Goal: Check status: Check status

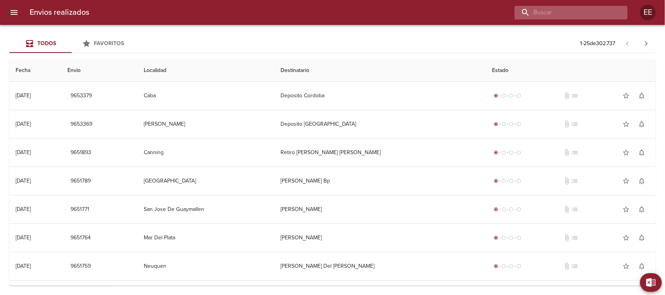
click at [572, 10] on input "buscar" at bounding box center [565, 13] width 100 height 14
paste input "[PERSON_NAME] [PERSON_NAME]"
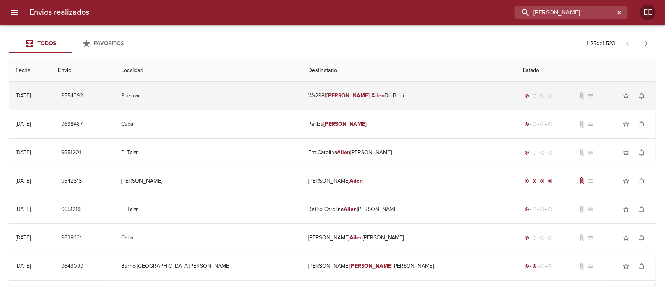
scroll to position [0, 3]
type input "[PERSON_NAME]"
click at [406, 97] on td "Wa2981 [PERSON_NAME]" at bounding box center [409, 96] width 215 height 28
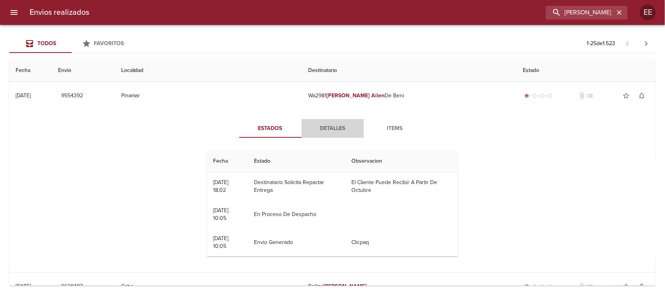
click at [335, 125] on span "Detalles" at bounding box center [332, 129] width 53 height 10
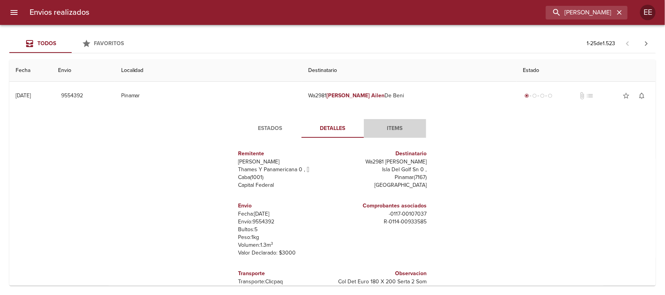
click at [391, 124] on span "Items" at bounding box center [395, 129] width 53 height 10
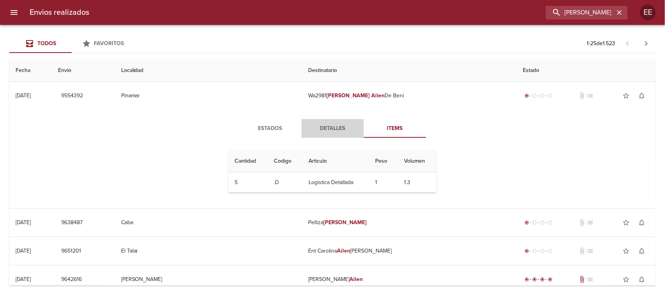
click at [329, 129] on span "Detalles" at bounding box center [332, 129] width 53 height 10
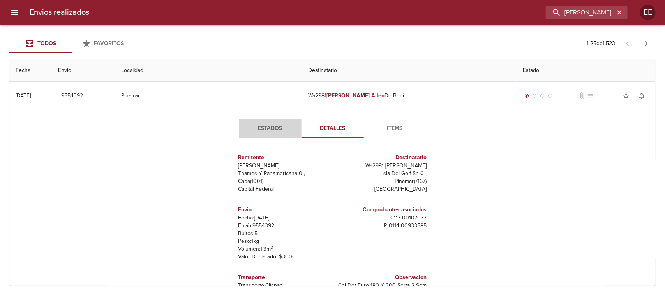
click at [275, 131] on span "Estados" at bounding box center [270, 129] width 53 height 10
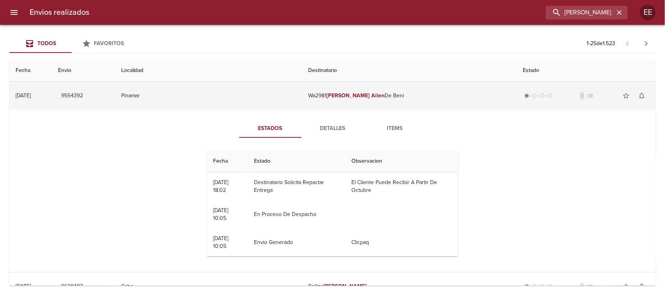
click at [230, 104] on td "Pinamar" at bounding box center [208, 96] width 187 height 28
